Goal: Task Accomplishment & Management: Manage account settings

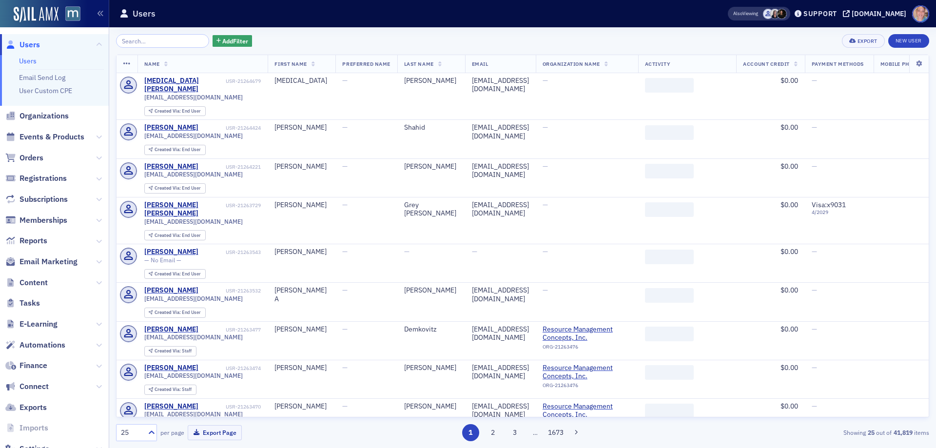
type input "e"
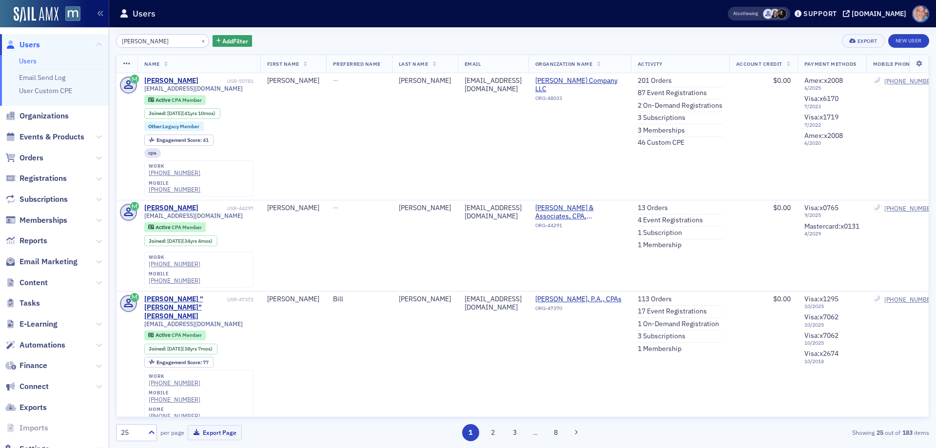
type input "[PERSON_NAME]"
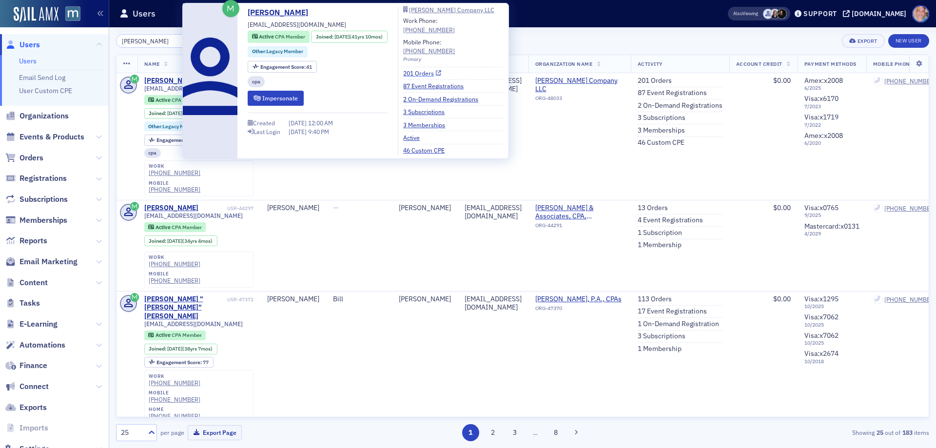
click at [427, 76] on link "201 Orders" at bounding box center [422, 73] width 38 height 9
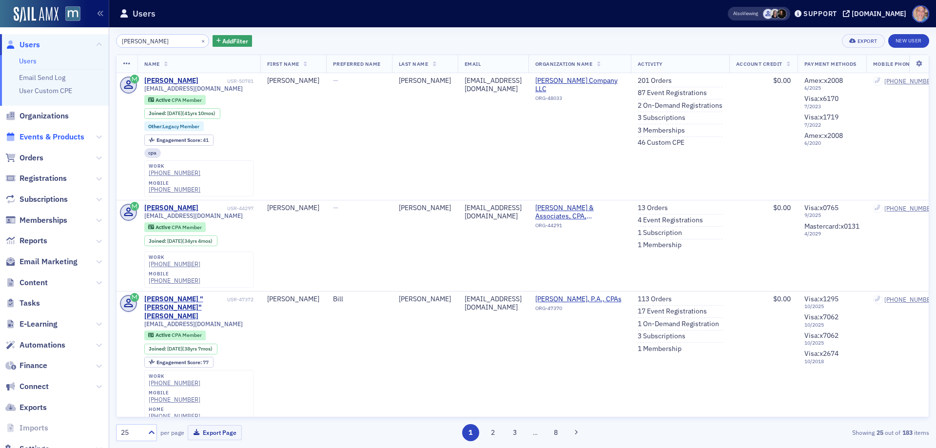
click at [53, 132] on span "Events & Products" at bounding box center [52, 137] width 65 height 11
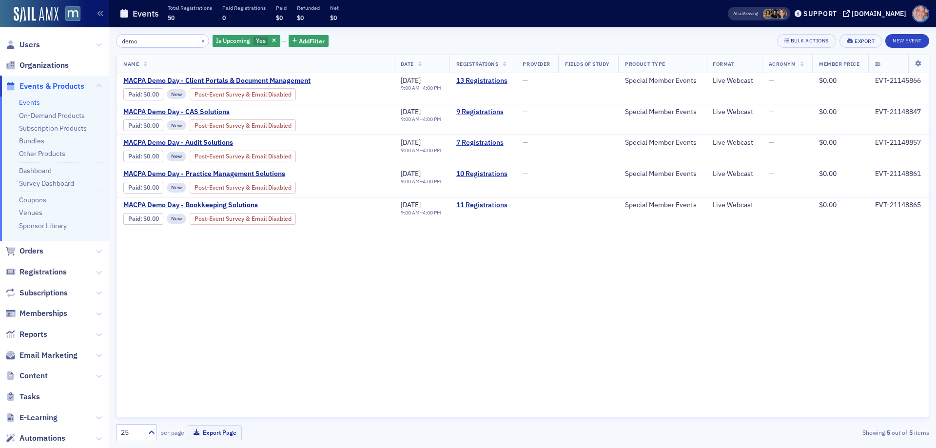
type input "demo"
click at [199, 40] on button "×" at bounding box center [203, 40] width 9 height 9
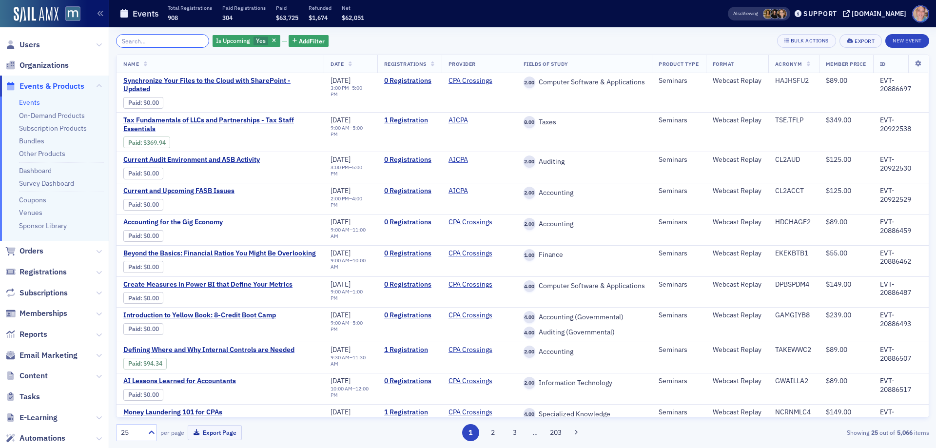
click at [157, 38] on input "search" at bounding box center [162, 41] width 93 height 14
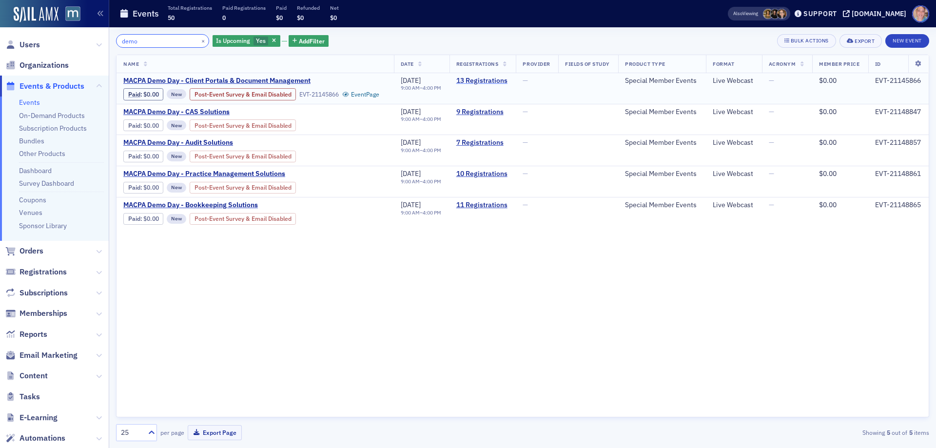
type input "demo"
click at [476, 81] on link "13 Registrations" at bounding box center [482, 81] width 53 height 9
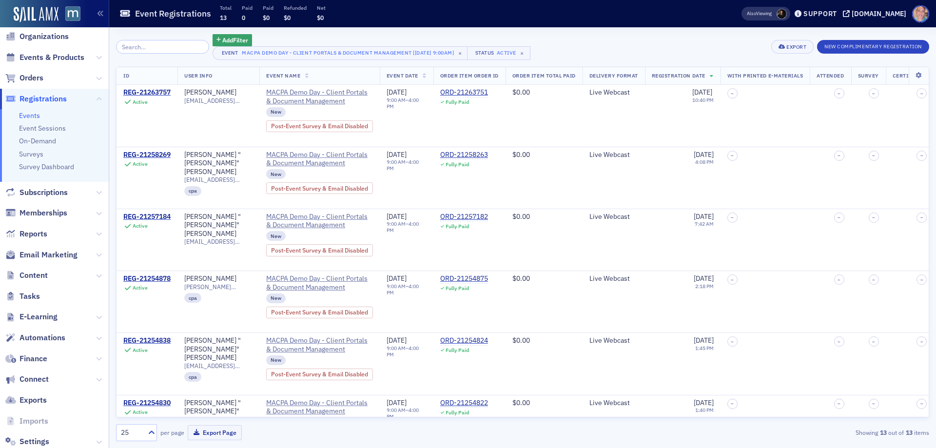
scroll to position [54, 0]
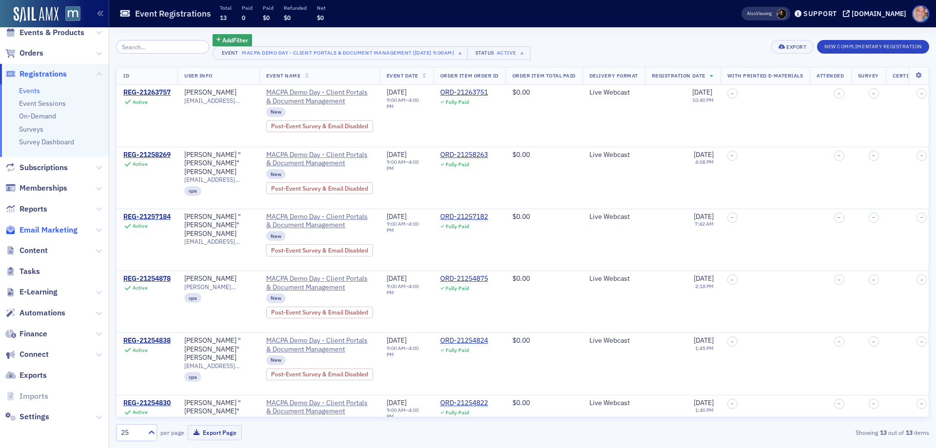
drag, startPoint x: 42, startPoint y: 229, endPoint x: 44, endPoint y: 234, distance: 5.0
click at [42, 231] on span "Email Marketing" at bounding box center [49, 230] width 58 height 11
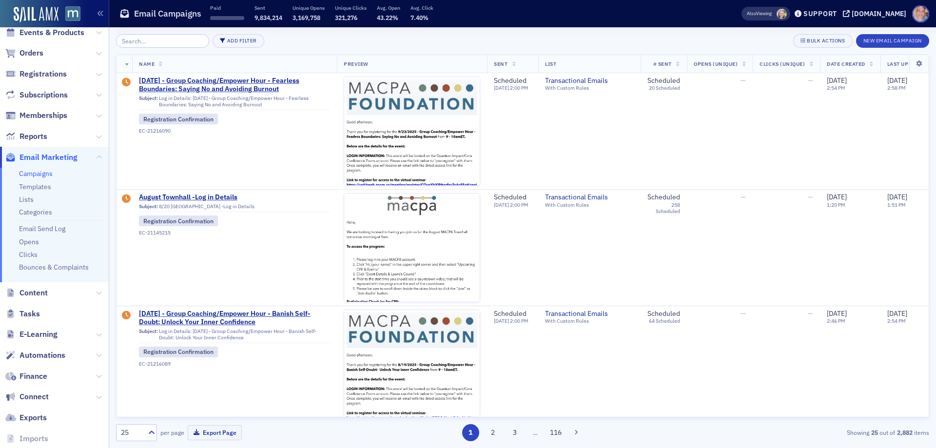
click at [38, 175] on link "Campaigns" at bounding box center [36, 173] width 34 height 9
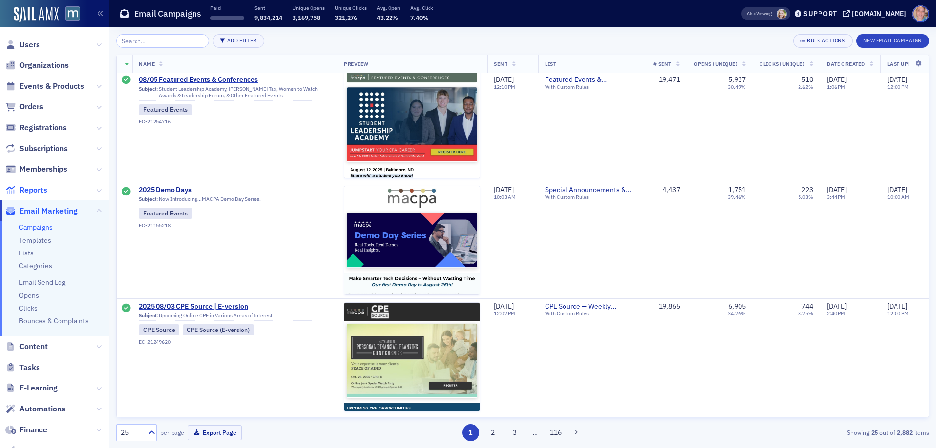
click at [31, 187] on span "Reports" at bounding box center [34, 190] width 28 height 11
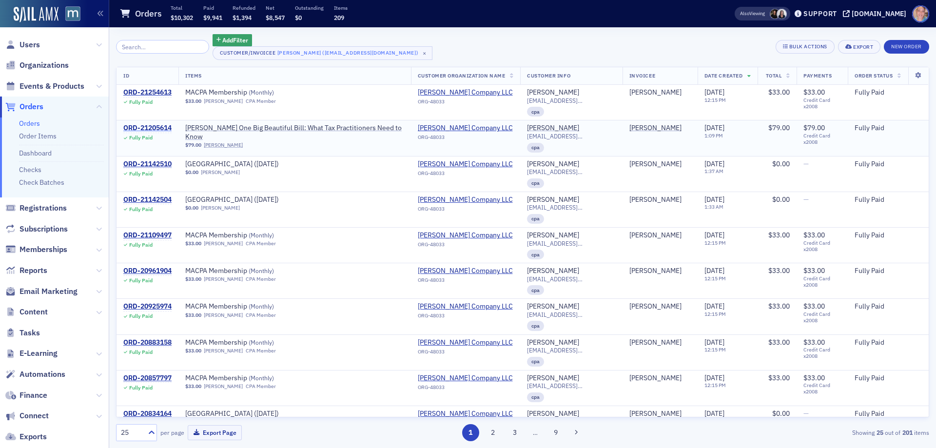
click at [138, 127] on div "ORD-21205614" at bounding box center [147, 128] width 48 height 9
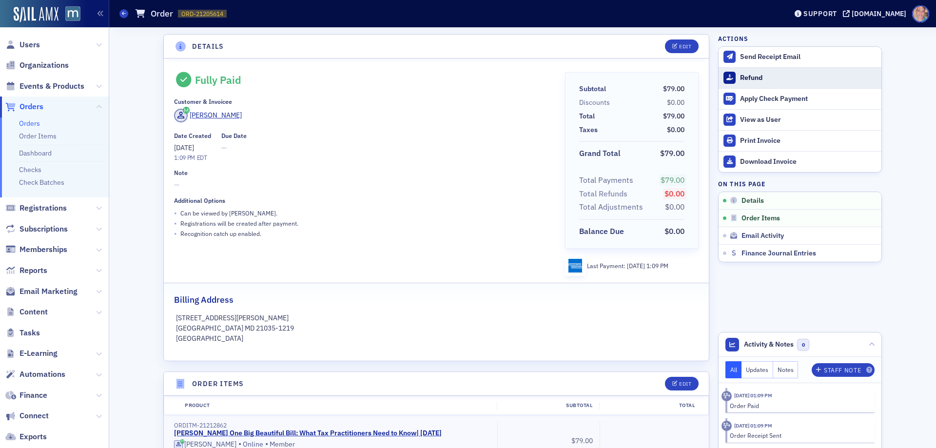
click at [752, 75] on div "Refund" at bounding box center [808, 78] width 137 height 9
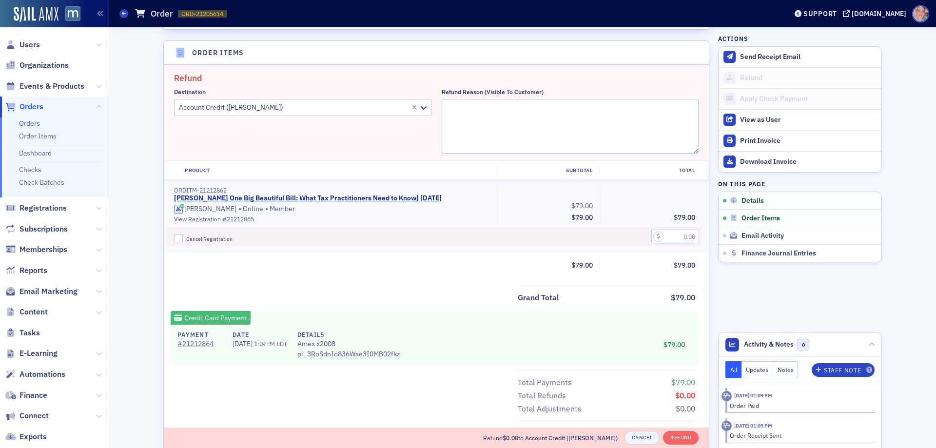
scroll to position [339, 0]
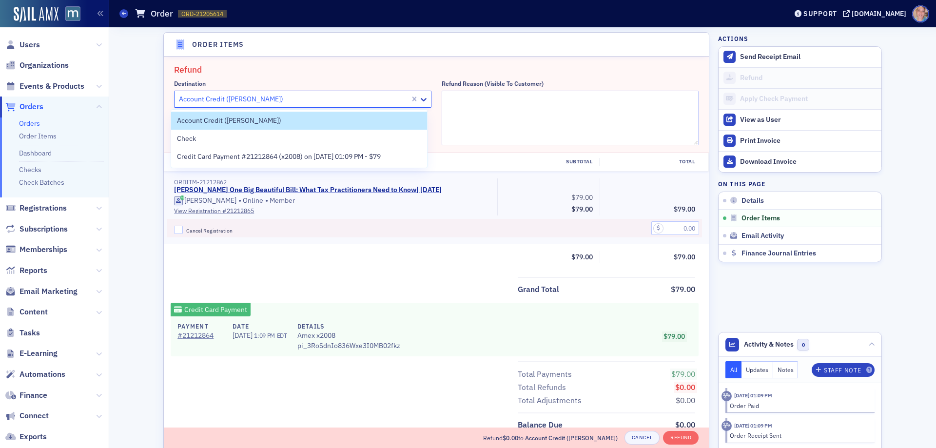
click at [345, 95] on div at bounding box center [293, 99] width 231 height 12
click at [531, 115] on textarea "Refund Reason (Visible to Customer)" at bounding box center [570, 118] width 257 height 55
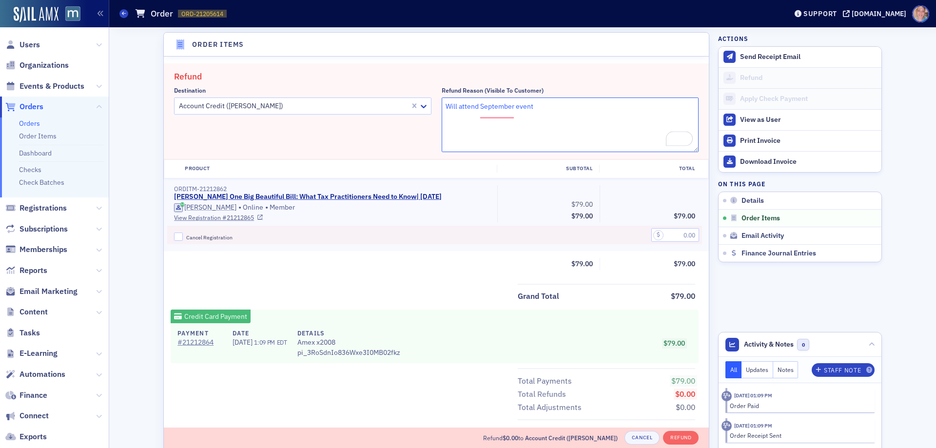
type textarea "Will attend September event"
click at [174, 236] on input "Cancel Registration" at bounding box center [178, 237] width 9 height 9
checkbox input "true"
click at [680, 230] on input "text" at bounding box center [675, 235] width 48 height 14
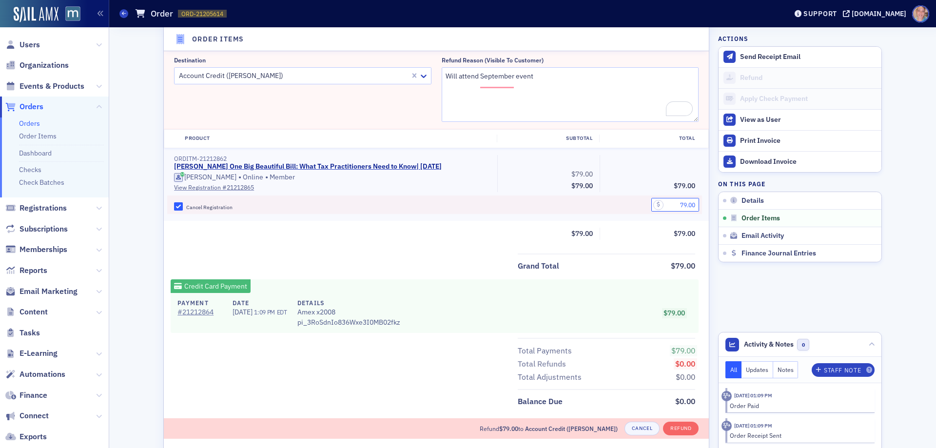
scroll to position [486, 0]
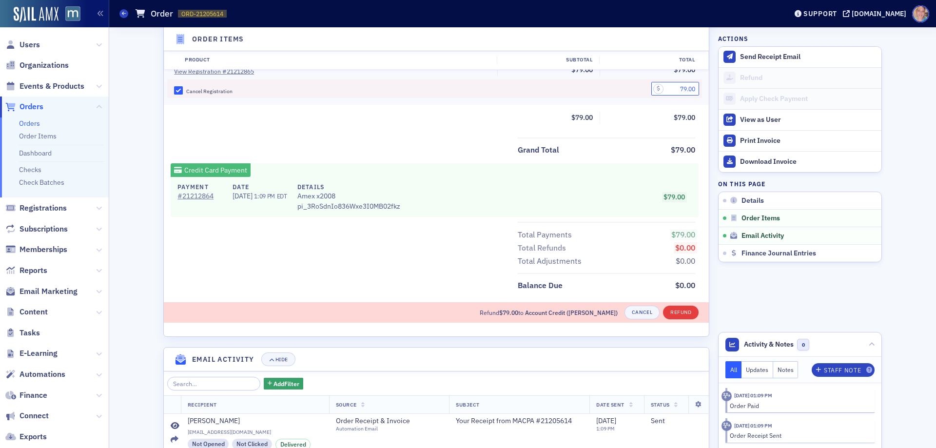
type input "79.00"
click at [677, 311] on button "Refund" at bounding box center [681, 313] width 36 height 14
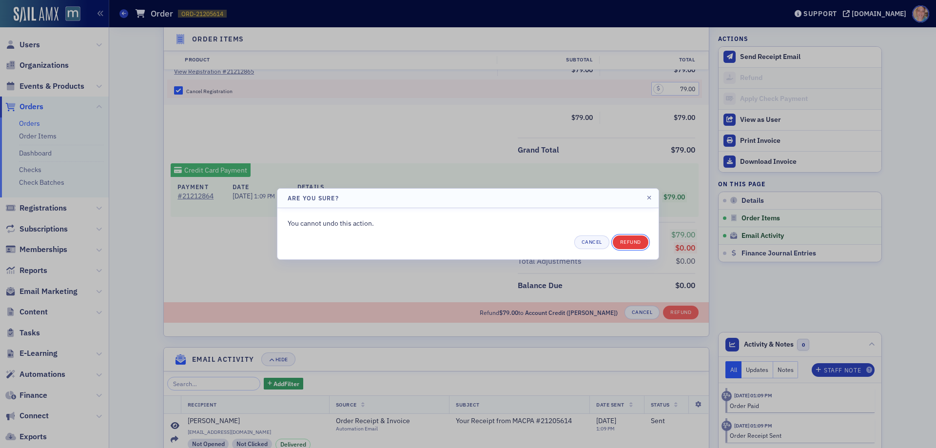
click at [629, 243] on button "Refund" at bounding box center [631, 242] width 36 height 14
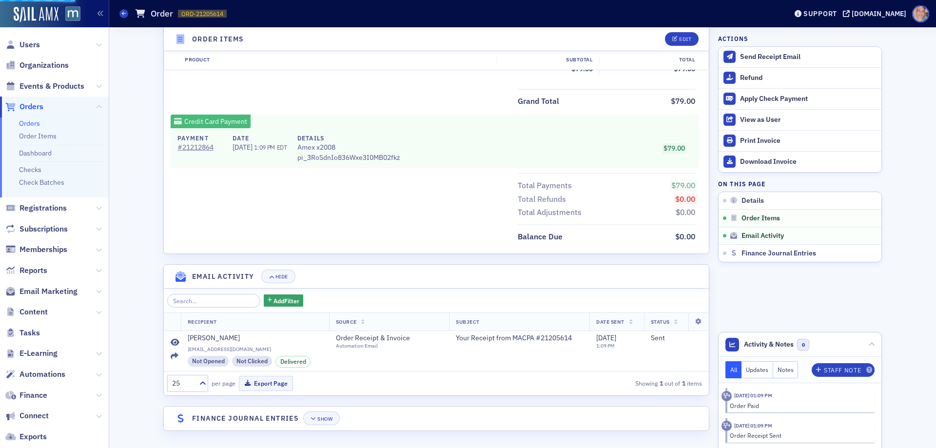
scroll to position [410, 0]
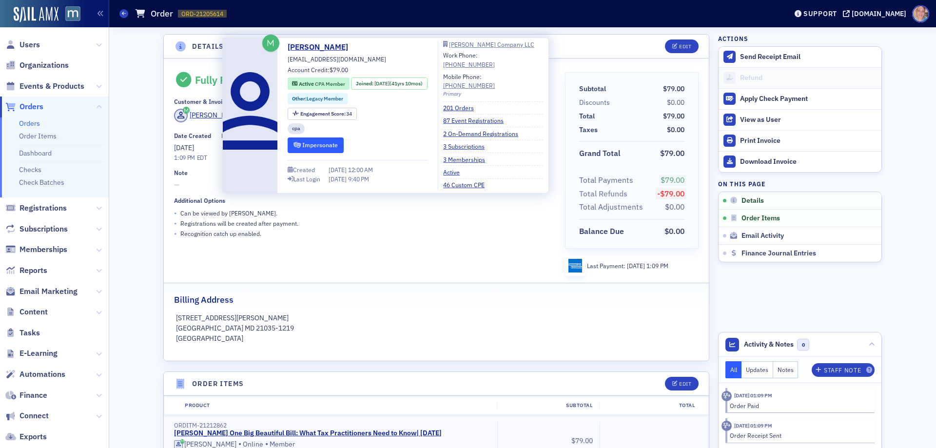
click at [326, 147] on button "Impersonate" at bounding box center [316, 144] width 56 height 15
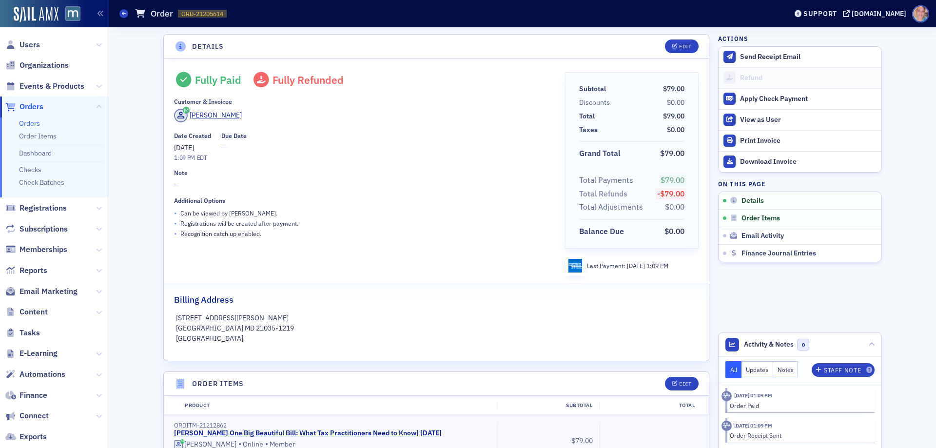
drag, startPoint x: 123, startPoint y: 11, endPoint x: 138, endPoint y: 3, distance: 16.8
click at [123, 11] on span at bounding box center [123, 13] width 9 height 9
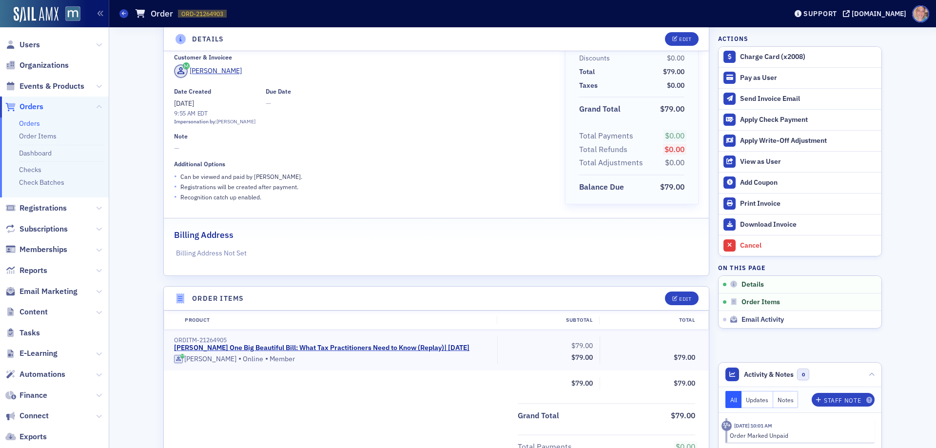
scroll to position [98, 0]
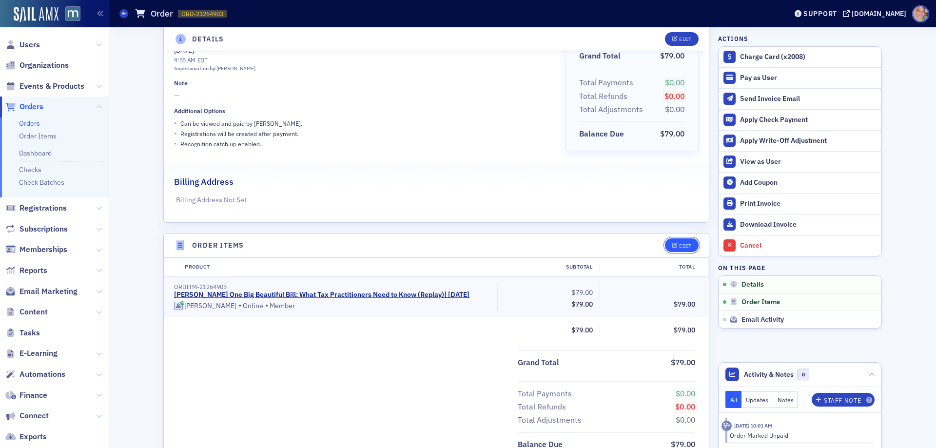
click at [679, 244] on div "Edit" at bounding box center [685, 245] width 12 height 5
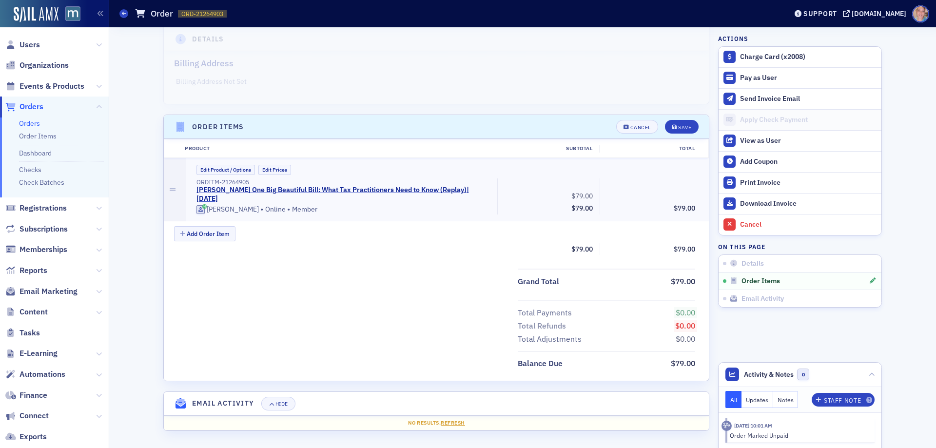
scroll to position [118, 0]
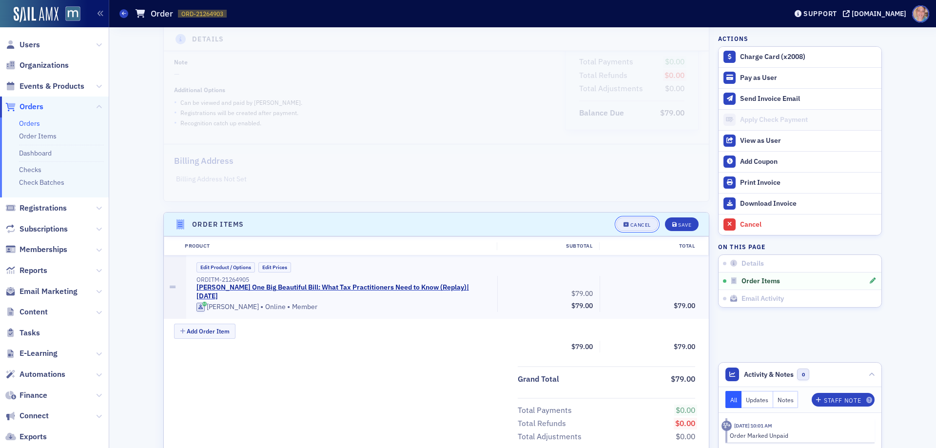
click at [624, 225] on icon "button" at bounding box center [627, 224] width 6 height 5
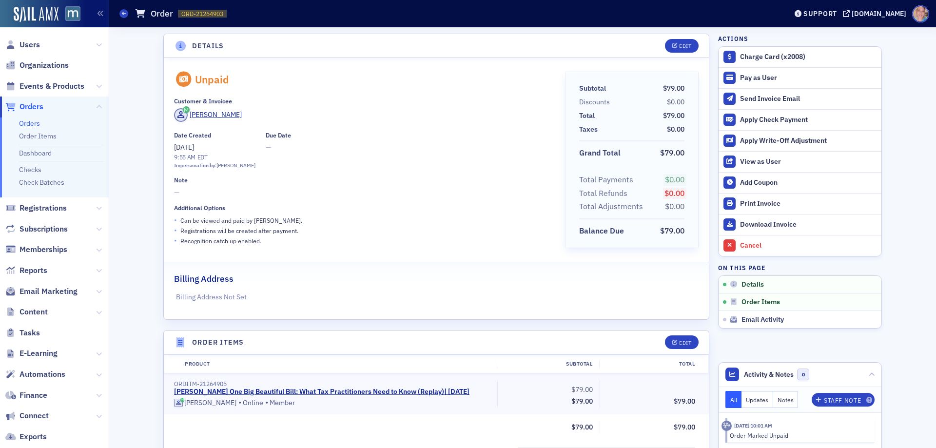
scroll to position [0, 0]
click at [756, 76] on div "Pay as User" at bounding box center [808, 78] width 137 height 9
